Goal: Obtain resource: Download file/media

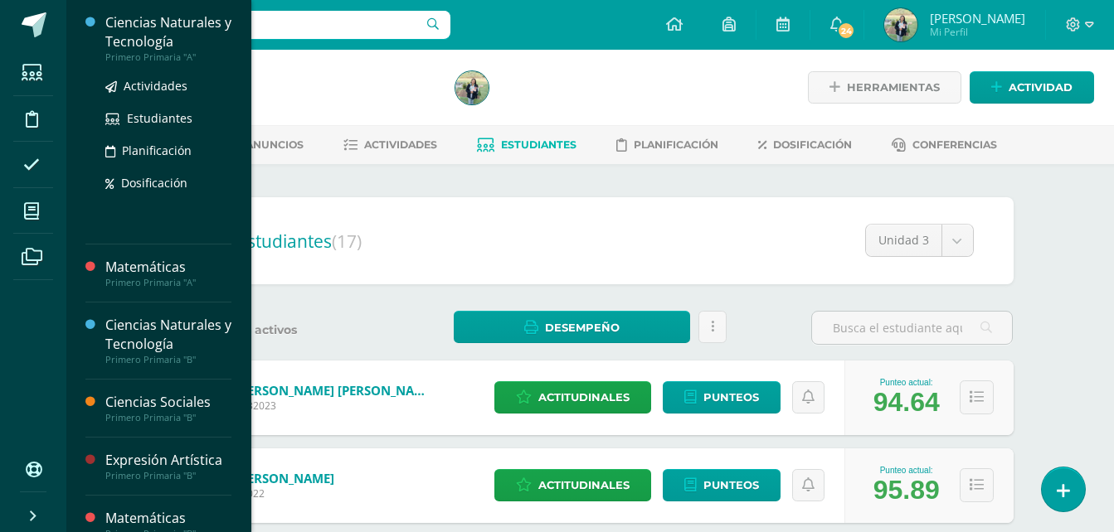
click at [165, 46] on div "Ciencias Naturales y Tecnología" at bounding box center [168, 32] width 126 height 38
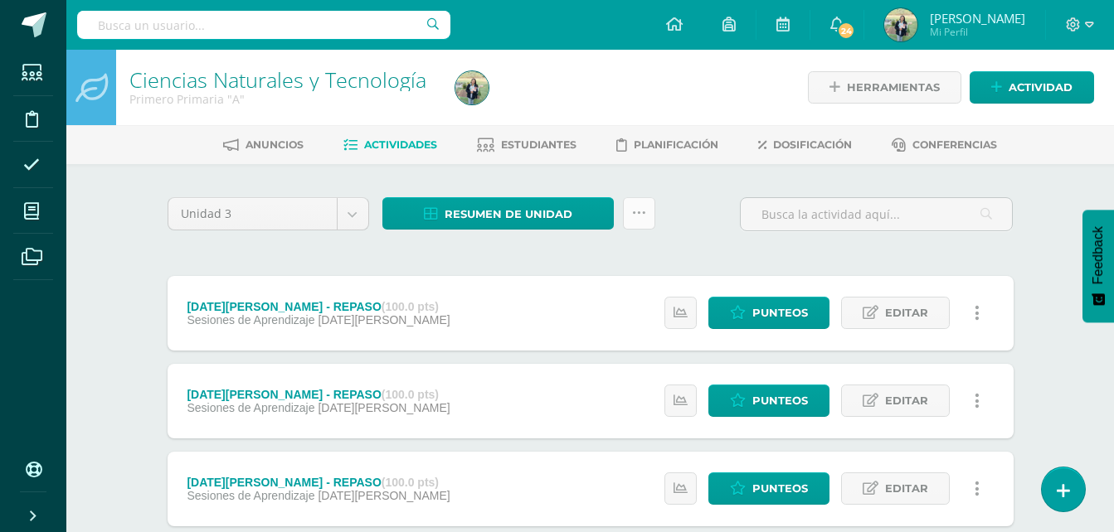
click at [640, 205] on link at bounding box center [639, 213] width 32 height 32
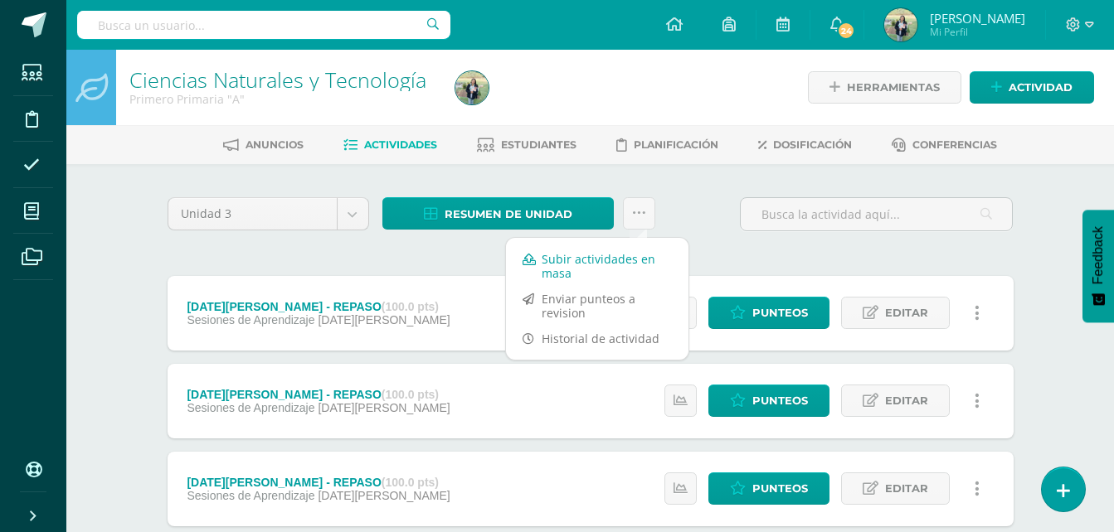
click at [594, 258] on link "Subir actividades en masa" at bounding box center [597, 266] width 182 height 40
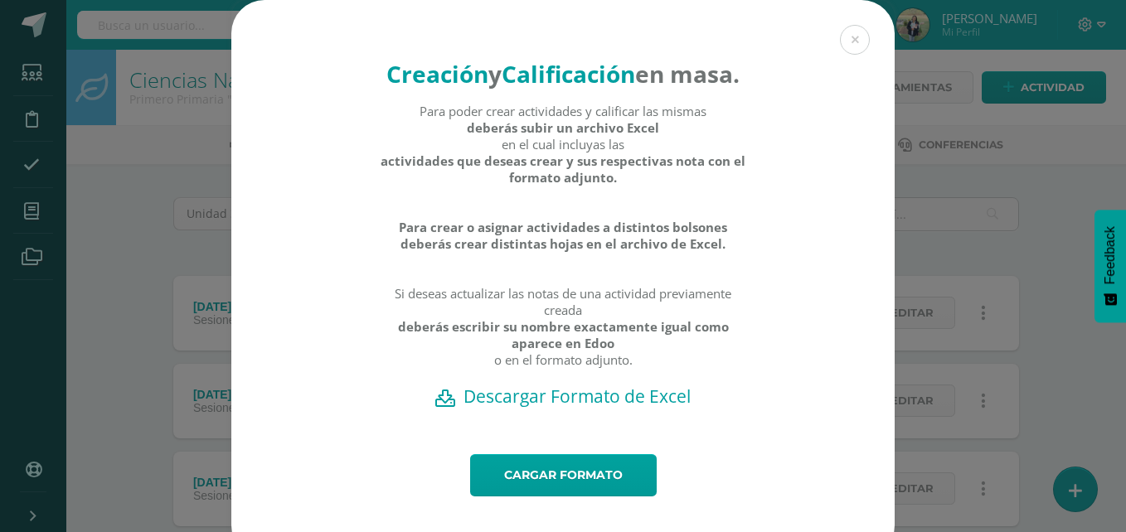
click at [540, 408] on h2 "Descargar Formato de Excel" at bounding box center [562, 396] width 605 height 23
click at [81, 228] on div "Creación y Calificación en masa. Para poder crear actividades y calificar las m…" at bounding box center [563, 279] width 1113 height 559
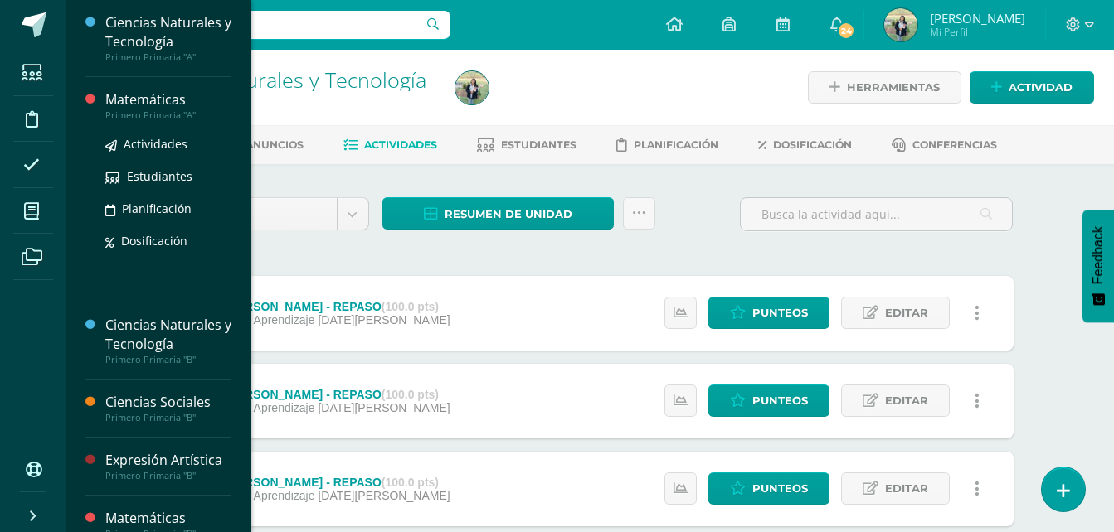
click at [130, 113] on div "Primero Primaria "A"" at bounding box center [168, 115] width 126 height 12
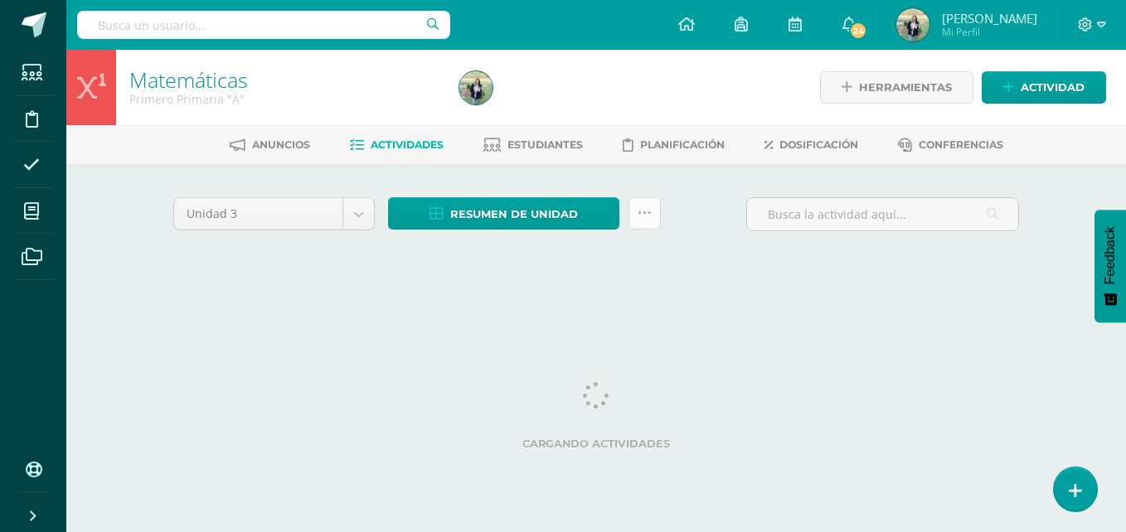
click at [647, 217] on icon at bounding box center [645, 213] width 14 height 14
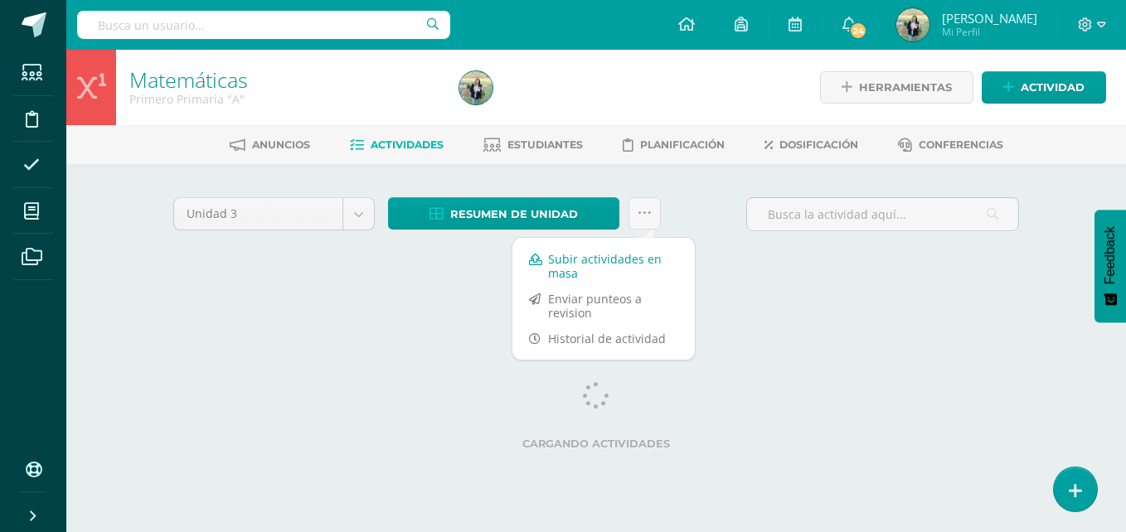
click at [585, 258] on link "Subir actividades en masa" at bounding box center [604, 266] width 182 height 40
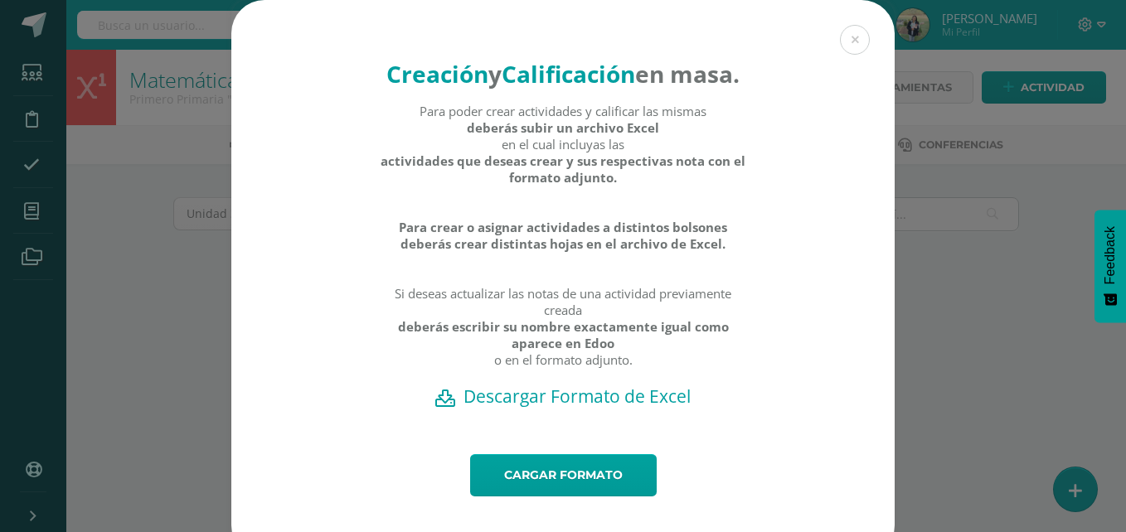
click at [542, 408] on h2 "Descargar Formato de Excel" at bounding box center [562, 396] width 605 height 23
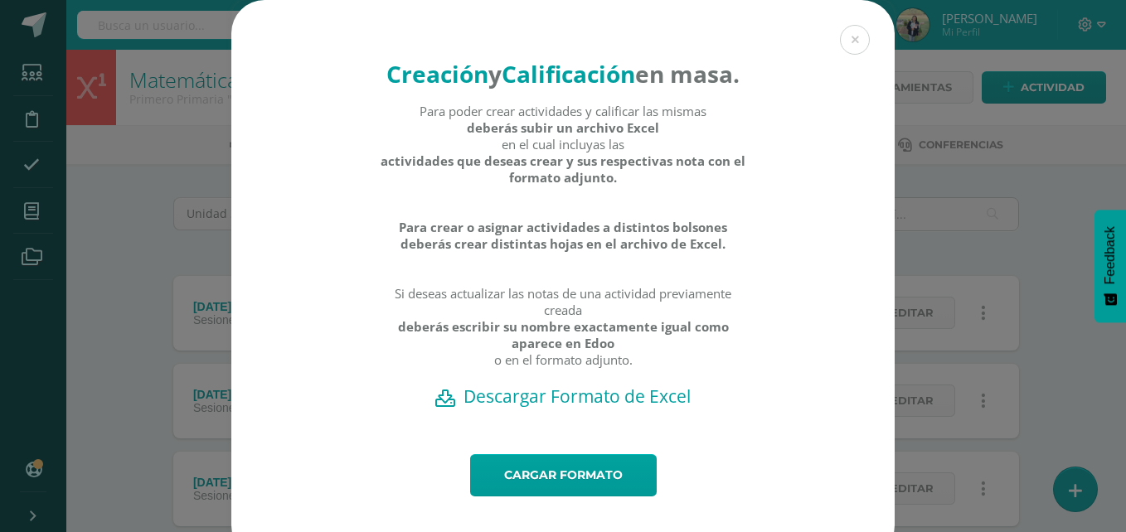
click at [104, 256] on div "Creación y Calificación en masa. Para poder crear actividades y calificar las m…" at bounding box center [563, 279] width 1113 height 559
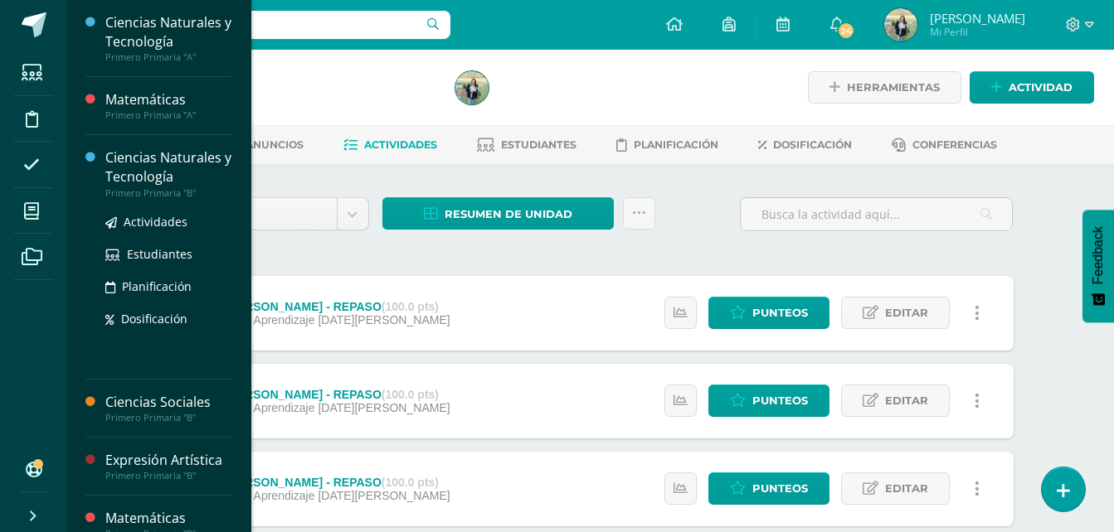
click at [151, 169] on div "Ciencias Naturales y Tecnología" at bounding box center [168, 167] width 126 height 38
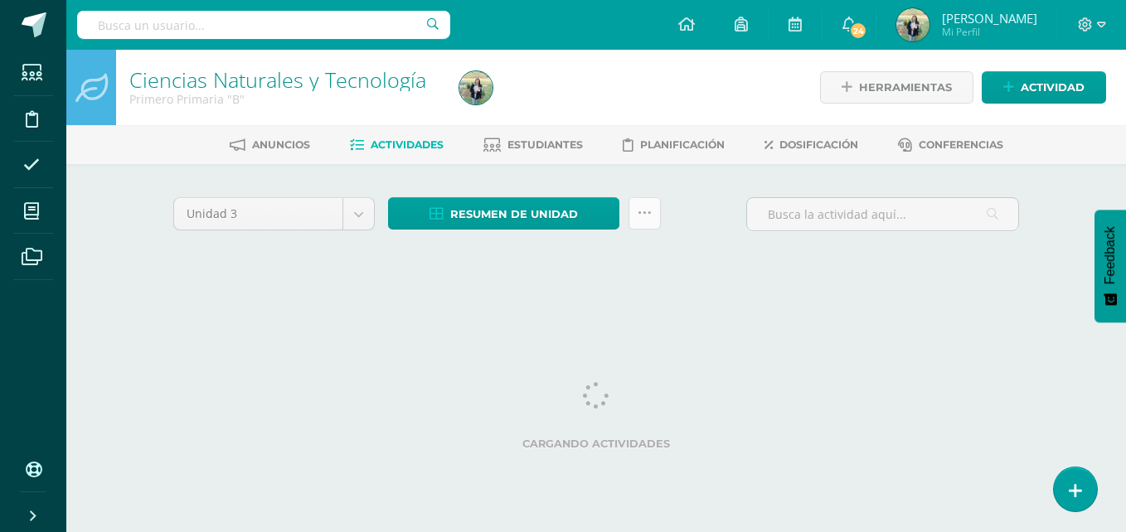
click at [647, 211] on icon at bounding box center [645, 213] width 14 height 14
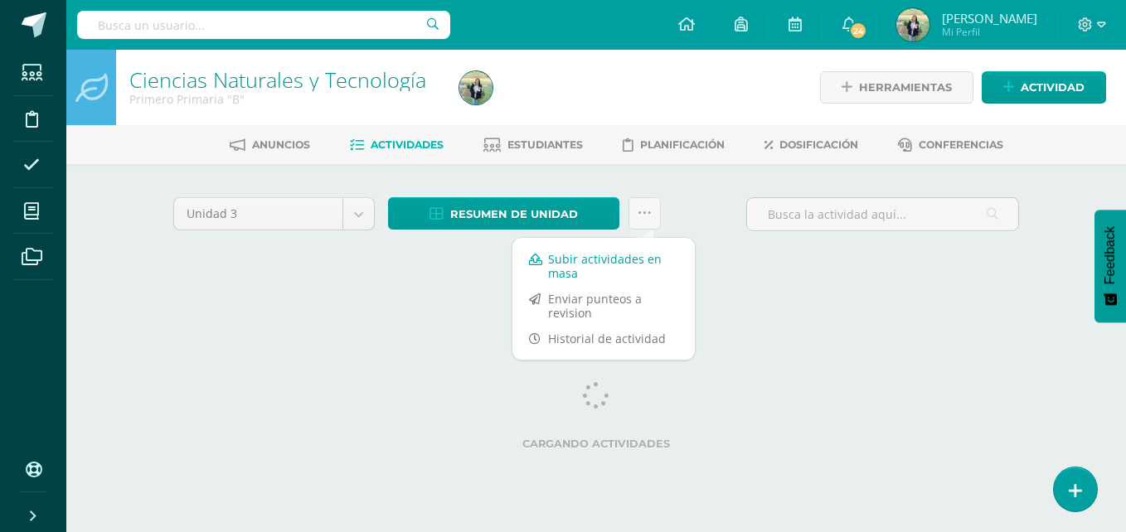
click at [581, 260] on link "Subir actividades en masa" at bounding box center [604, 266] width 182 height 40
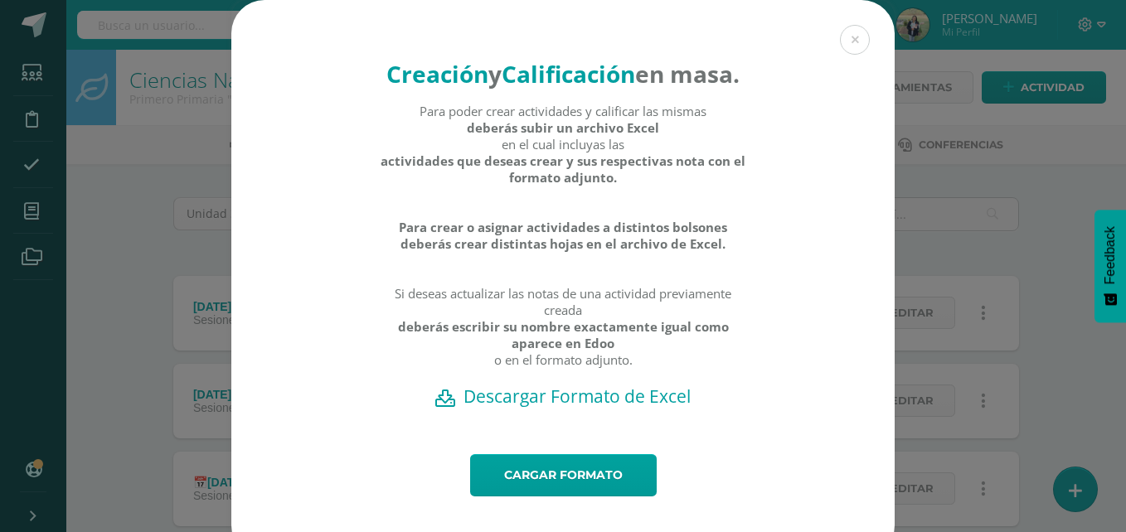
click at [561, 408] on h2 "Descargar Formato de Excel" at bounding box center [562, 396] width 605 height 23
click at [113, 203] on div "Creación y Calificación en masa. Para poder crear actividades y calificar las m…" at bounding box center [563, 279] width 1113 height 559
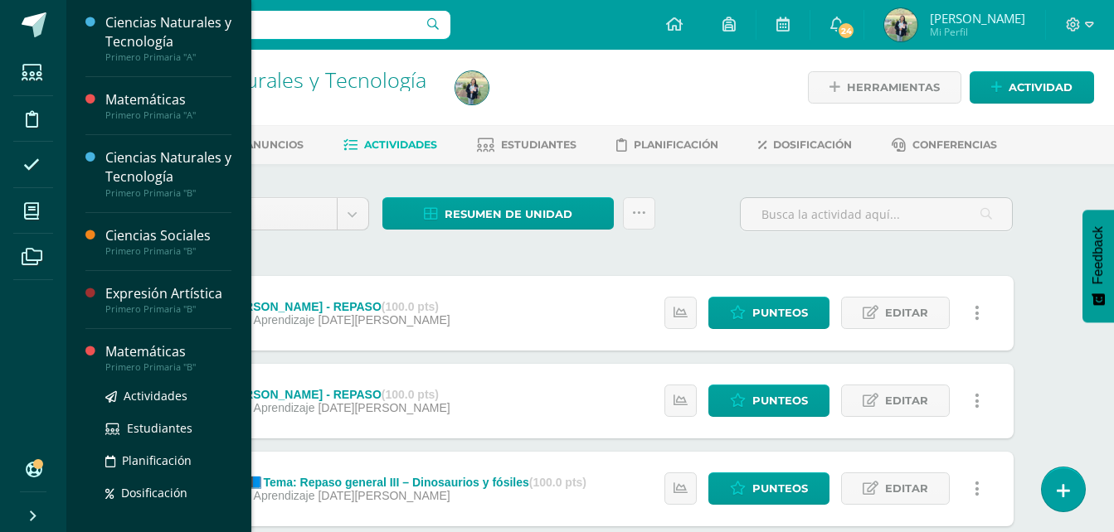
click at [141, 367] on div "Primero Primaria "B"" at bounding box center [168, 368] width 126 height 12
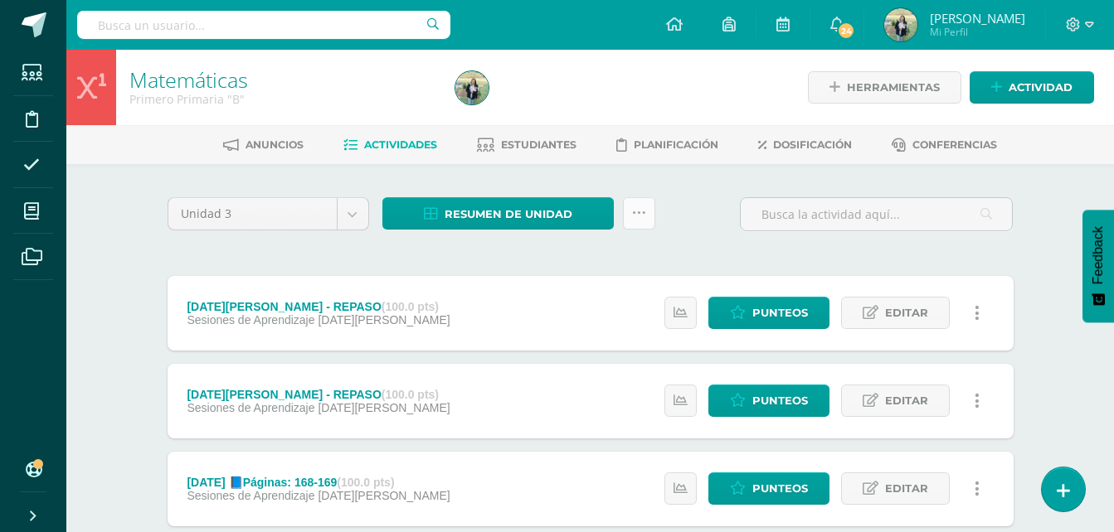
click at [642, 219] on icon at bounding box center [639, 213] width 14 height 14
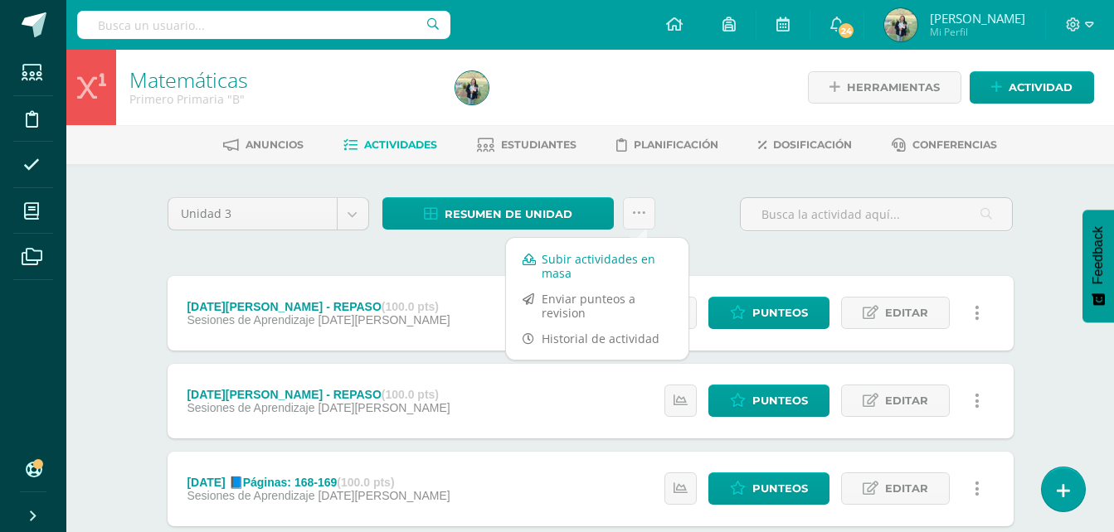
click at [577, 268] on link "Subir actividades en masa" at bounding box center [597, 266] width 182 height 40
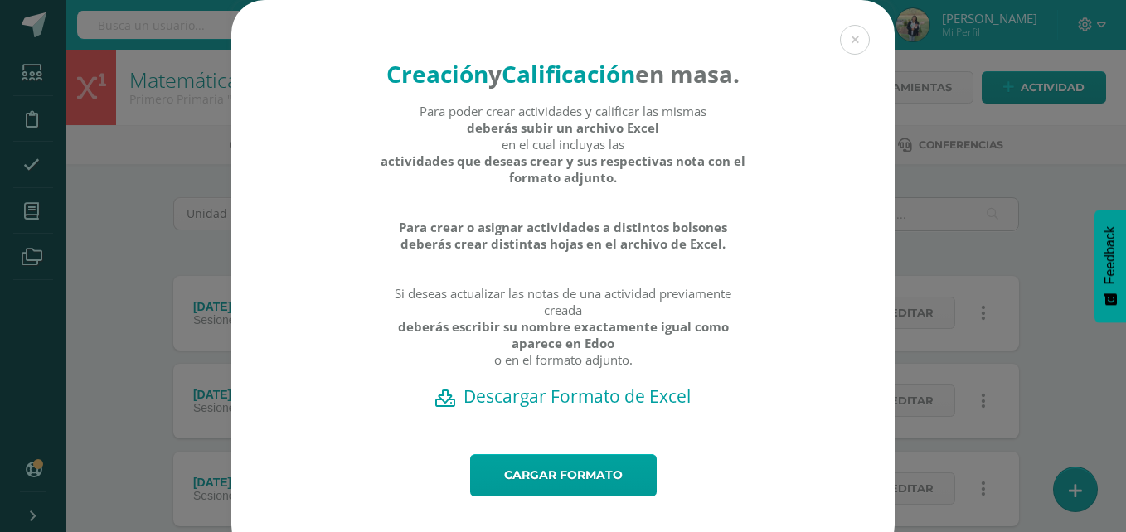
click at [600, 408] on h2 "Descargar Formato de Excel" at bounding box center [562, 396] width 605 height 23
click at [134, 263] on div "Creación y Calificación en masa. Para poder crear actividades y calificar las m…" at bounding box center [563, 279] width 1113 height 559
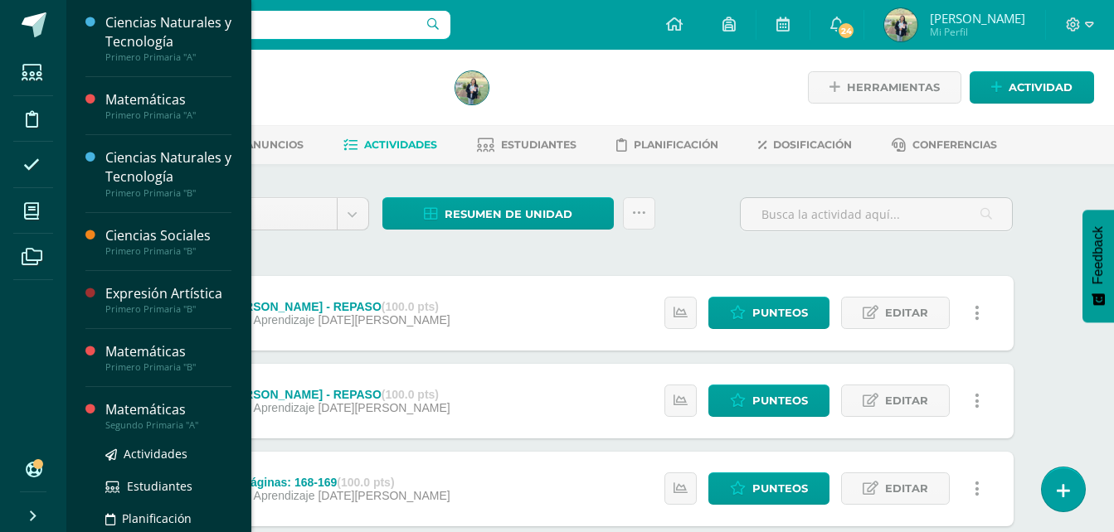
click at [162, 411] on div "Matemáticas" at bounding box center [168, 410] width 126 height 19
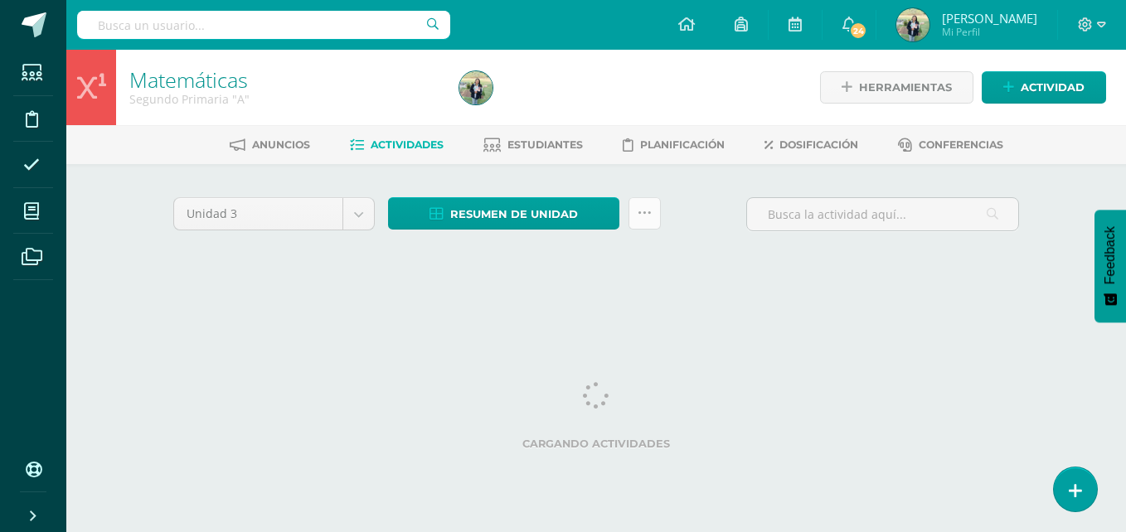
click at [646, 216] on icon at bounding box center [645, 213] width 14 height 14
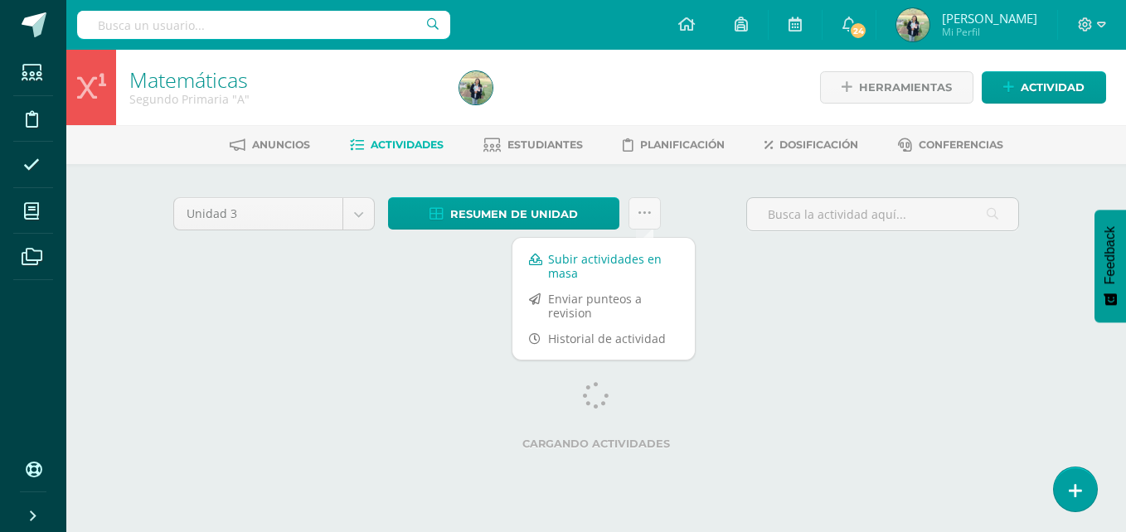
click at [565, 265] on link "Subir actividades en masa" at bounding box center [604, 266] width 182 height 40
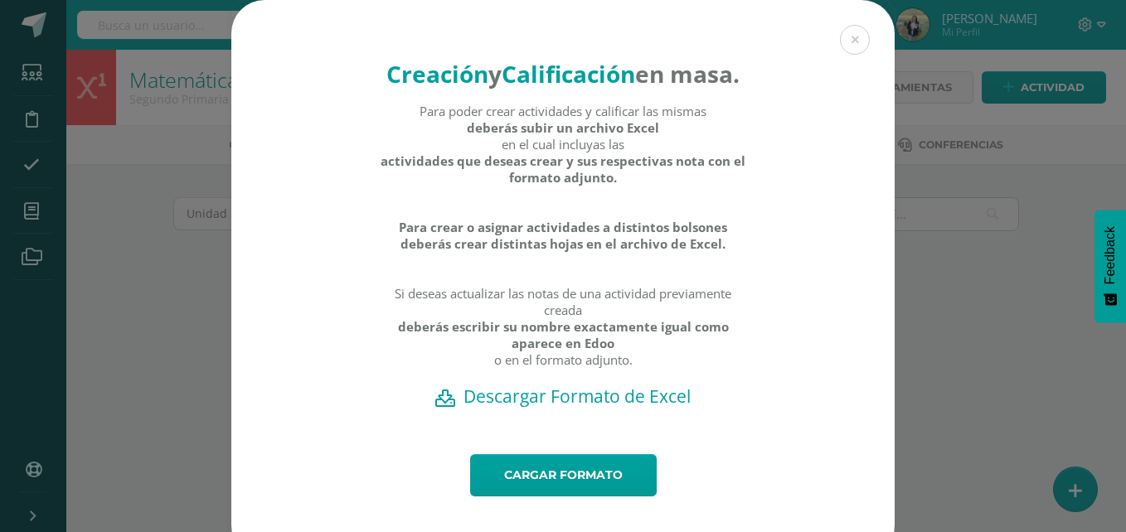
click at [529, 408] on h2 "Descargar Formato de Excel" at bounding box center [562, 396] width 605 height 23
